Goal: Book appointment/travel/reservation

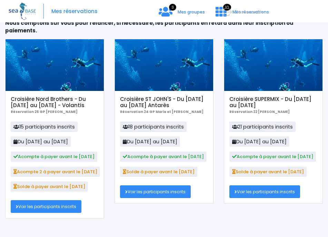
scroll to position [53, 0]
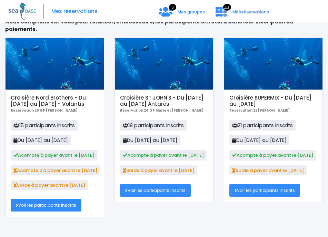
click at [49, 199] on link "Voir les participants inscrits" at bounding box center [46, 205] width 71 height 13
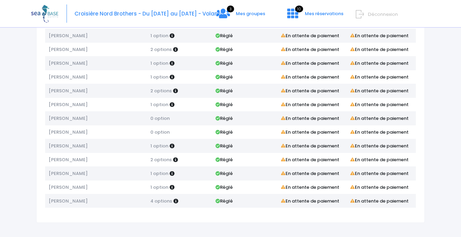
scroll to position [102, 0]
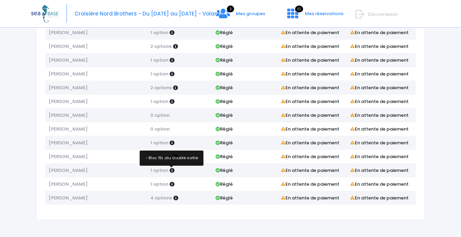
click at [171, 170] on icon at bounding box center [172, 170] width 5 height 5
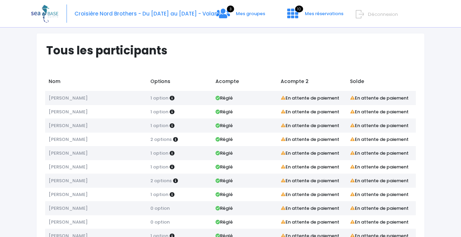
scroll to position [0, 0]
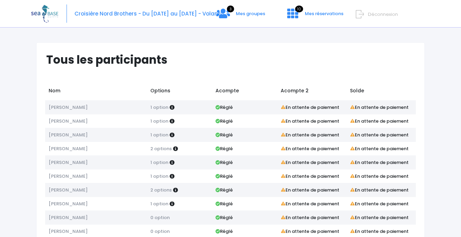
click at [71, 107] on span "[PERSON_NAME]" at bounding box center [68, 107] width 39 height 7
click at [327, 104] on strong "En attente de paiement" at bounding box center [379, 107] width 59 height 7
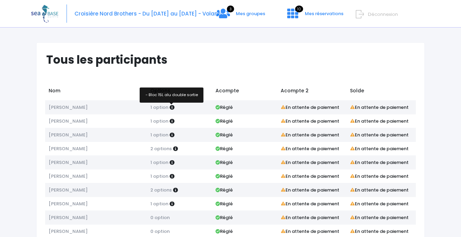
click at [172, 107] on icon at bounding box center [172, 107] width 5 height 5
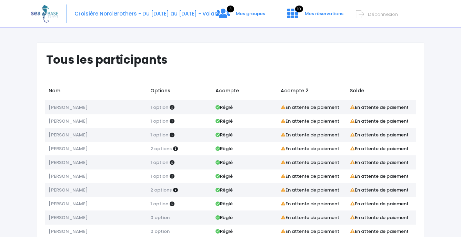
click at [55, 106] on span "Thierry FILETTI" at bounding box center [68, 107] width 39 height 7
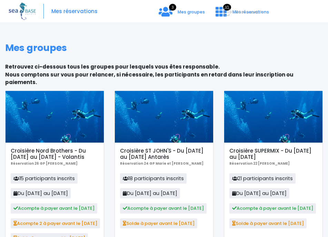
click at [54, 148] on h5 "Croisière Nord Brothers - Du [DATE] au [DATE] - Volantis" at bounding box center [55, 154] width 88 height 12
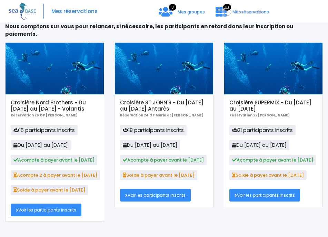
scroll to position [53, 0]
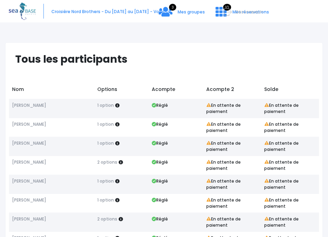
click at [26, 105] on span "Thierry FILETTI" at bounding box center [29, 105] width 34 height 6
click at [104, 12] on span "Croisière Nord Brothers - Du [DATE] au [DATE] - Volantis" at bounding box center [111, 12] width 120 height 6
click at [167, 11] on icon at bounding box center [166, 11] width 14 height 11
click at [221, 10] on icon at bounding box center [220, 11] width 11 height 11
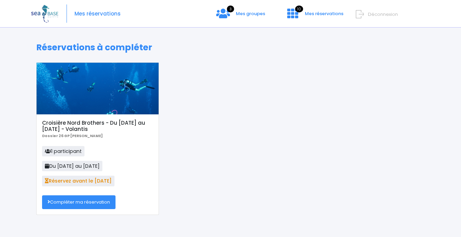
click at [79, 203] on link "Compléter ma réservation" at bounding box center [78, 202] width 73 height 14
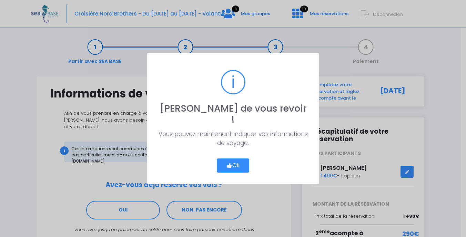
click at [231, 159] on button "Ok" at bounding box center [233, 166] width 32 height 14
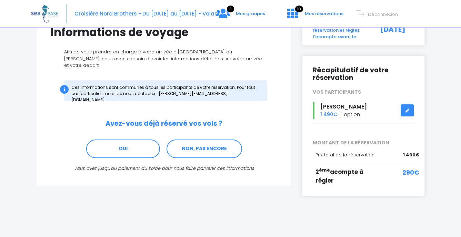
scroll to position [62, 0]
click at [357, 108] on span "[PERSON_NAME]" at bounding box center [343, 106] width 47 height 8
click at [412, 109] on link at bounding box center [406, 110] width 13 height 12
click at [406, 110] on icon at bounding box center [407, 110] width 5 height 0
click at [335, 108] on span "[PERSON_NAME]" at bounding box center [343, 106] width 47 height 8
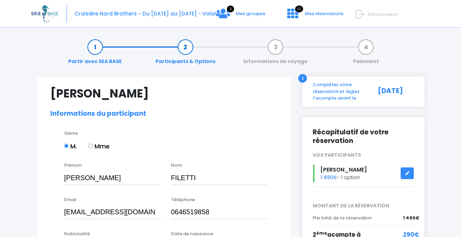
select select "N3"
click at [336, 92] on div "Complétez votre réservation et réglez l'acompte avant le" at bounding box center [339, 91] width 65 height 20
click at [302, 77] on div "i" at bounding box center [302, 78] width 9 height 9
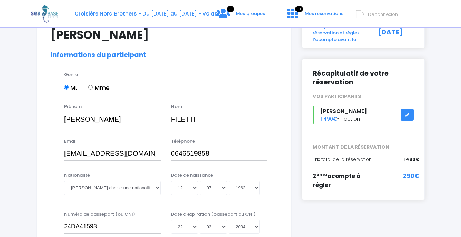
scroll to position [69, 0]
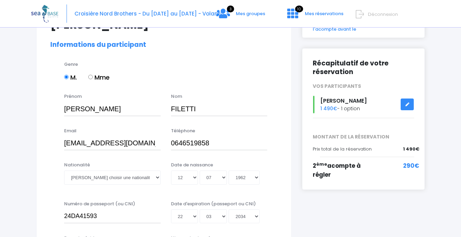
click at [349, 108] on div "Thierry FILETTI 1 490€ - 1 option" at bounding box center [363, 105] width 112 height 18
click at [411, 103] on link at bounding box center [406, 105] width 13 height 12
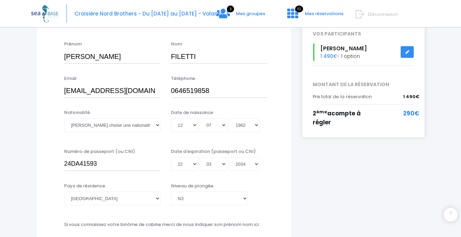
scroll to position [138, 0]
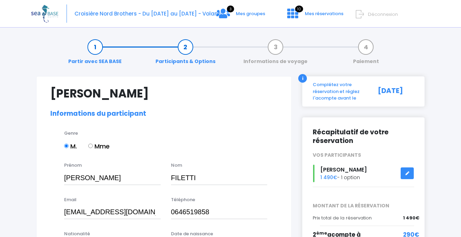
select select "N3"
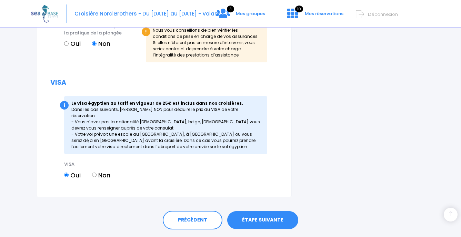
scroll to position [875, 0]
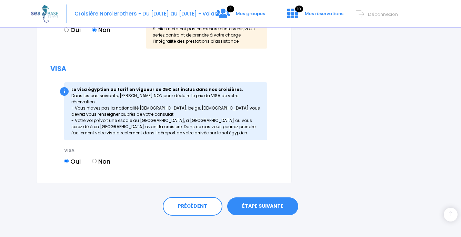
click at [244, 204] on link "ÉTAPE SUIVANTE" at bounding box center [262, 206] width 71 height 18
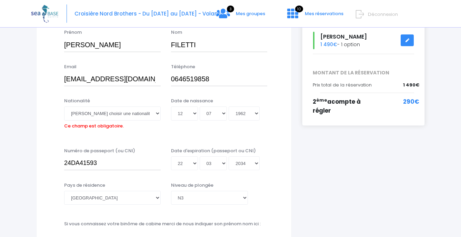
scroll to position [138, 0]
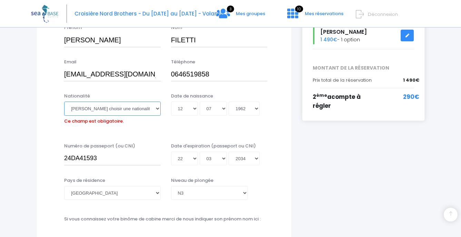
click at [156, 107] on select "Veuillez choisir une nationalité Afghane Albanaise Algerienne Allemande America…" at bounding box center [112, 109] width 96 height 14
select select "Française"
click at [64, 102] on select "Veuillez choisir une nationalité Afghane Albanaise Algerienne Allemande America…" at bounding box center [112, 109] width 96 height 14
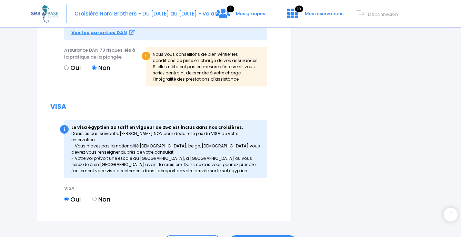
scroll to position [875, 0]
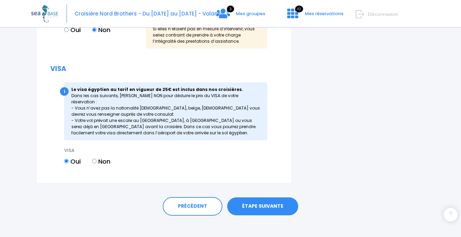
click at [264, 200] on link "ÉTAPE SUIVANTE" at bounding box center [262, 206] width 71 height 18
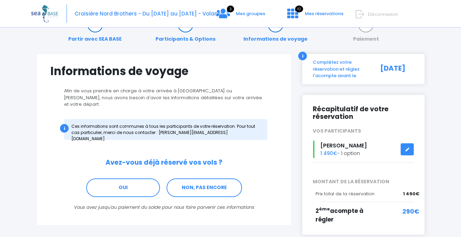
scroll to position [34, 0]
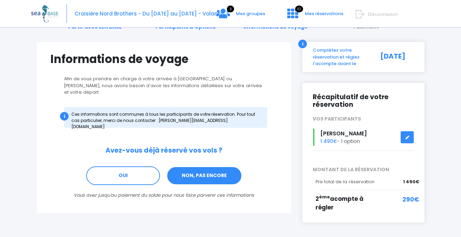
click at [213, 169] on link "NON, PAS ENCORE" at bounding box center [203, 175] width 75 height 19
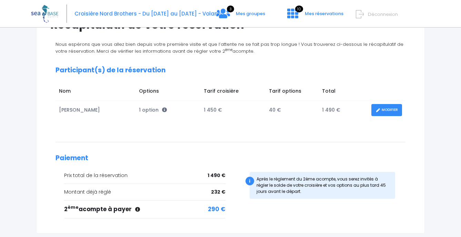
scroll to position [103, 0]
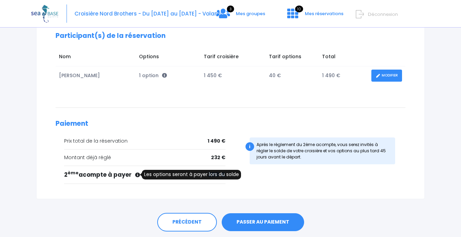
click at [137, 175] on icon at bounding box center [137, 175] width 5 height 5
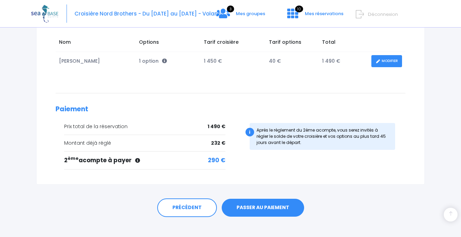
scroll to position [125, 0]
